Goal: Task Accomplishment & Management: Manage account settings

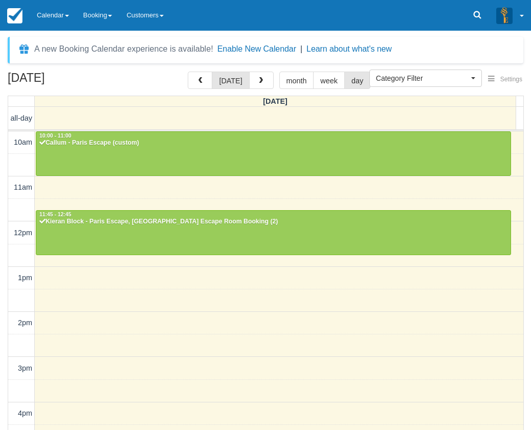
select select
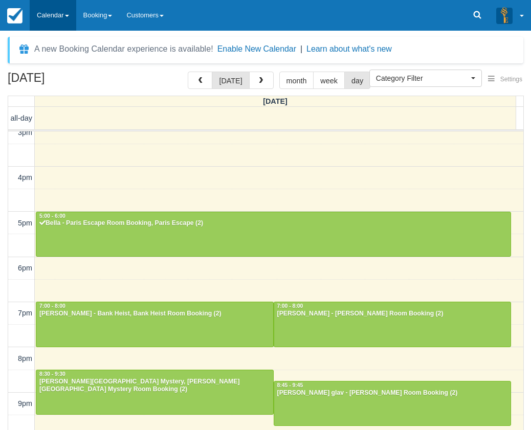
click at [42, 10] on link "Calendar" at bounding box center [53, 15] width 47 height 31
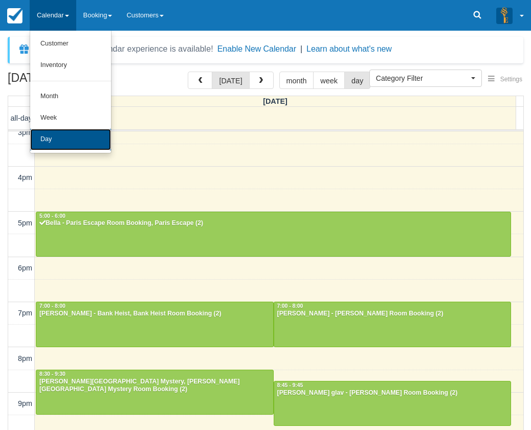
drag, startPoint x: 59, startPoint y: 132, endPoint x: 0, endPoint y: 32, distance: 116.2
click at [59, 132] on link "Day" at bounding box center [70, 139] width 81 height 21
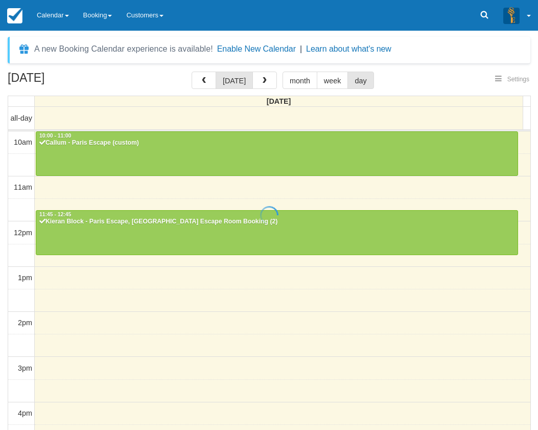
select select
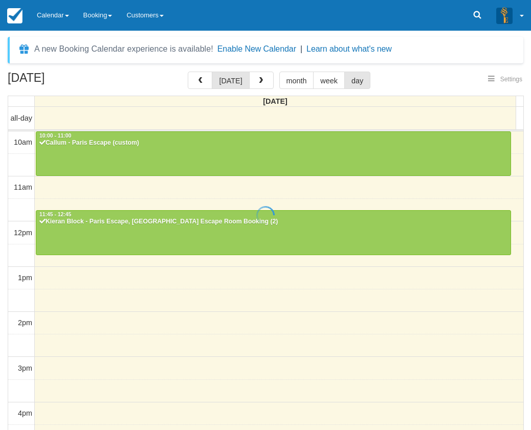
scroll to position [236, 0]
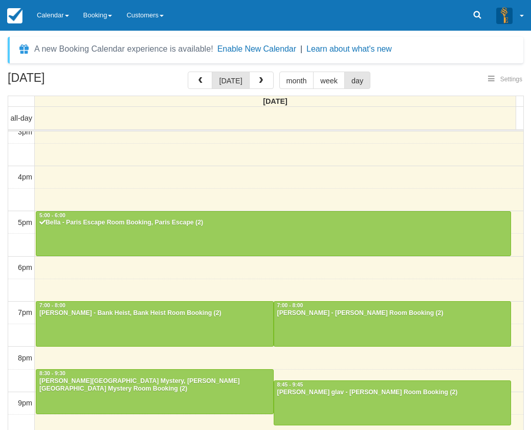
select select
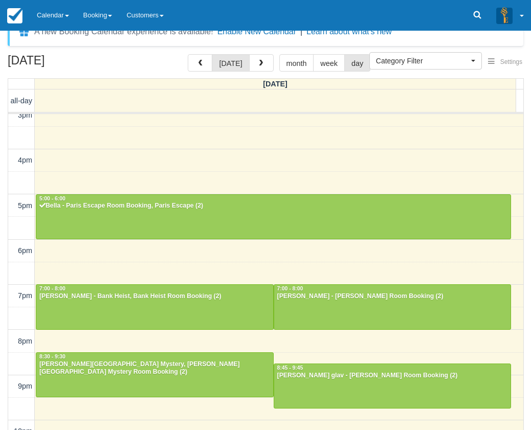
scroll to position [33, 0]
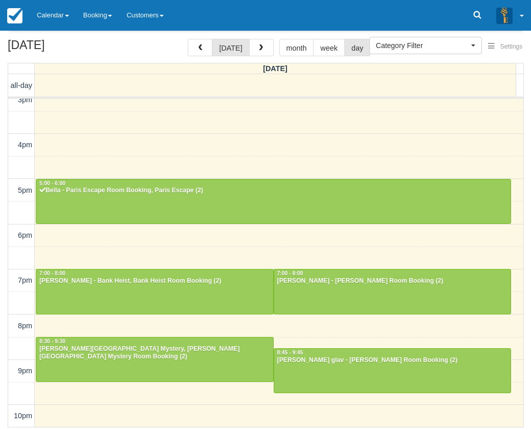
drag, startPoint x: 293, startPoint y: 248, endPoint x: 312, endPoint y: 301, distance: 55.5
